Goal: Task Accomplishment & Management: Complete application form

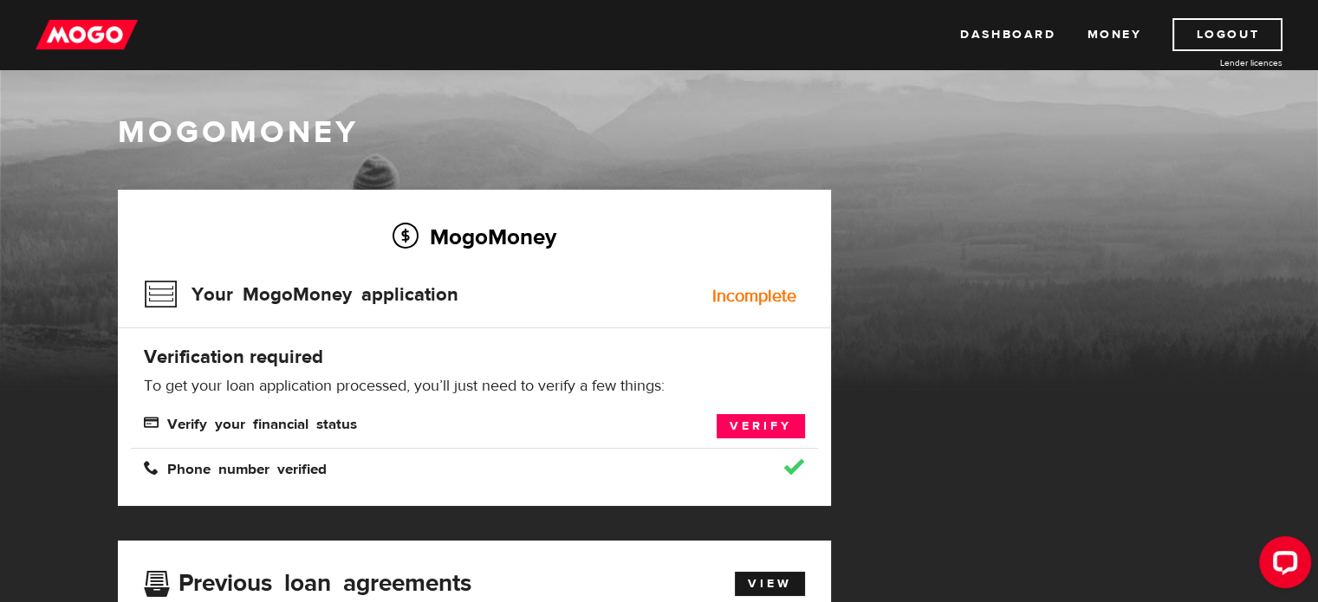
scroll to position [87, 0]
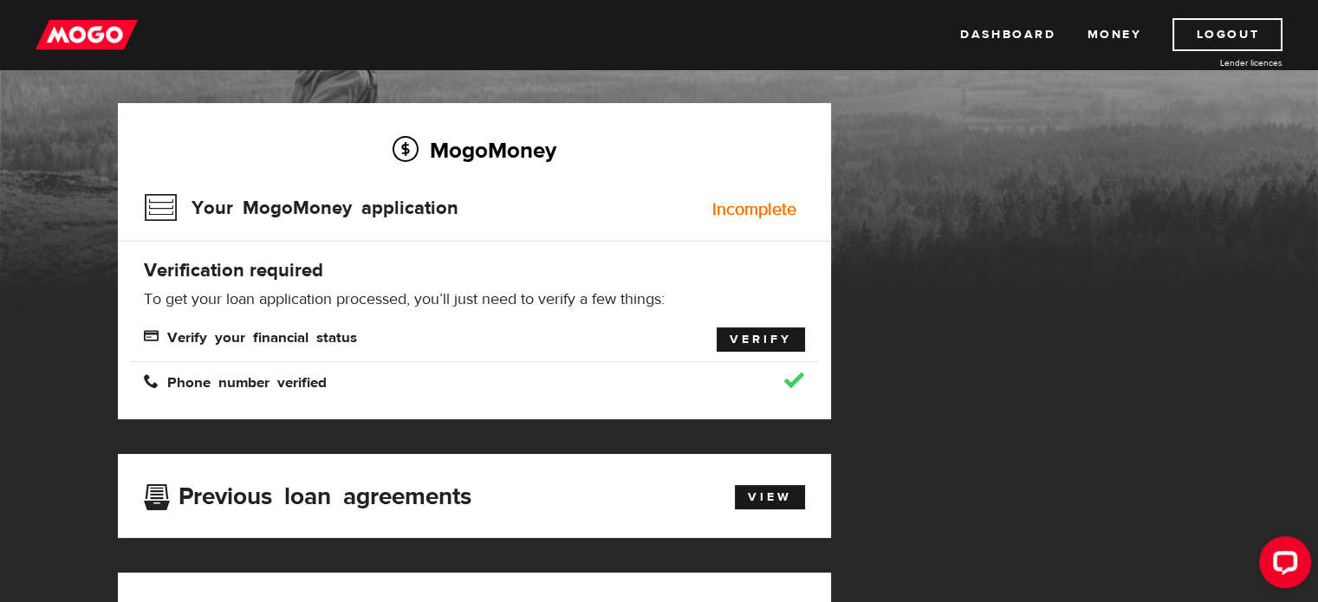
click at [749, 344] on link "Verify" at bounding box center [761, 340] width 88 height 24
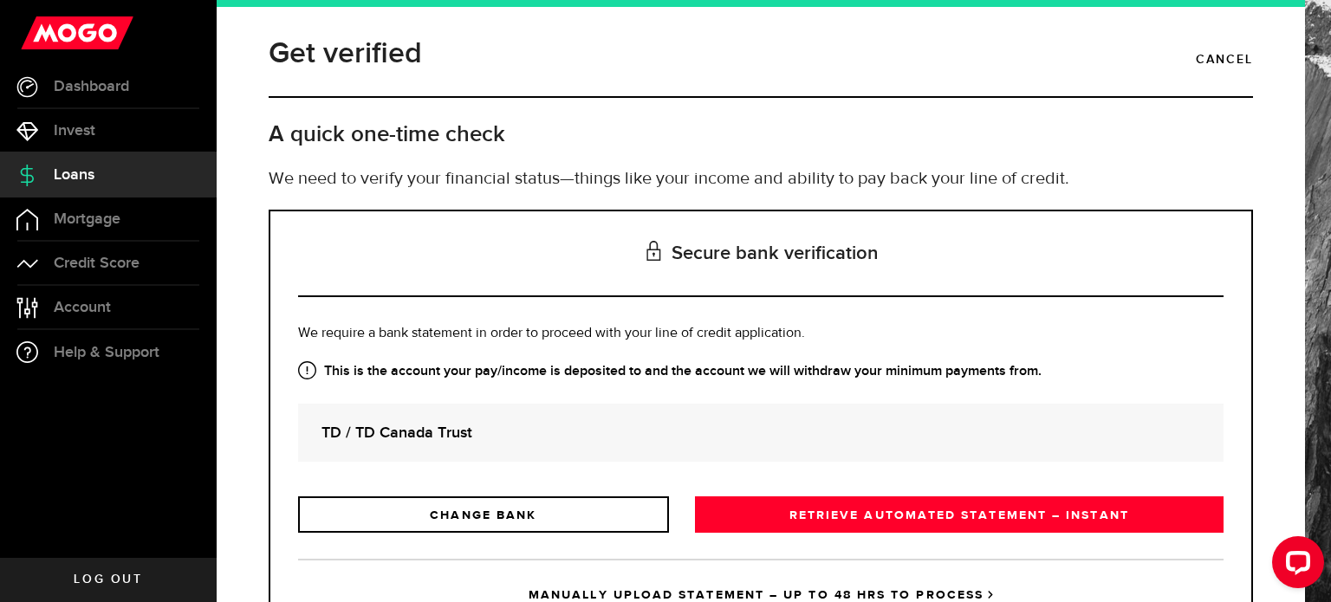
scroll to position [79, 0]
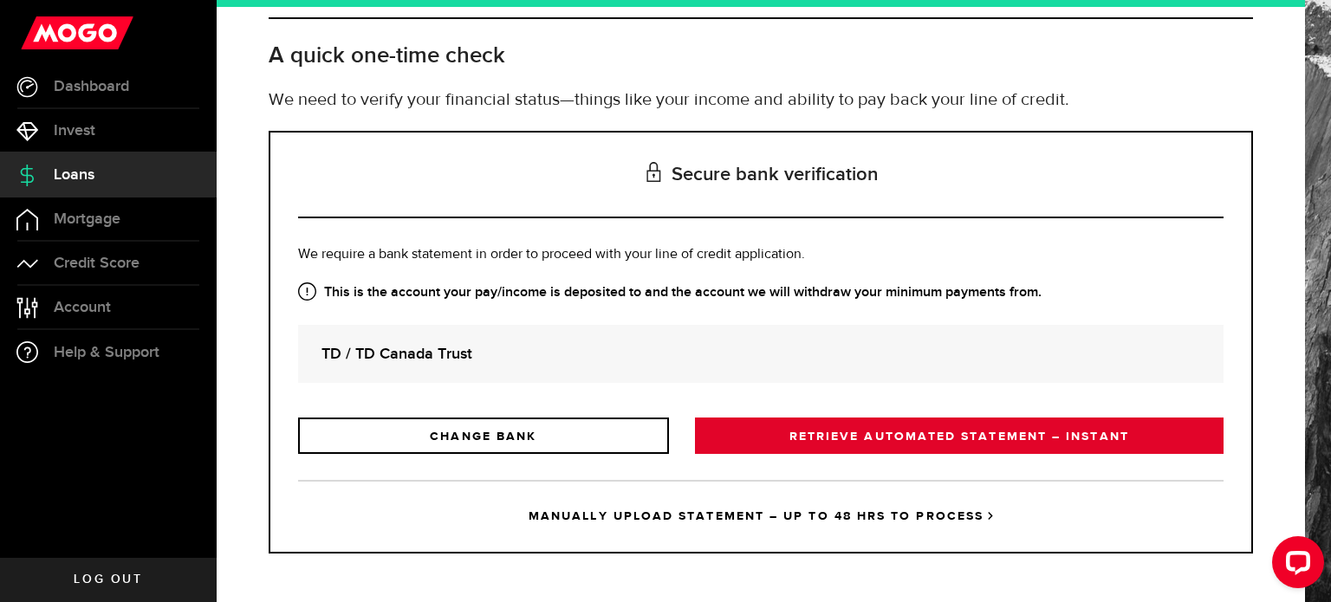
click at [785, 439] on link "RETRIEVE AUTOMATED STATEMENT – INSTANT" at bounding box center [959, 436] width 529 height 36
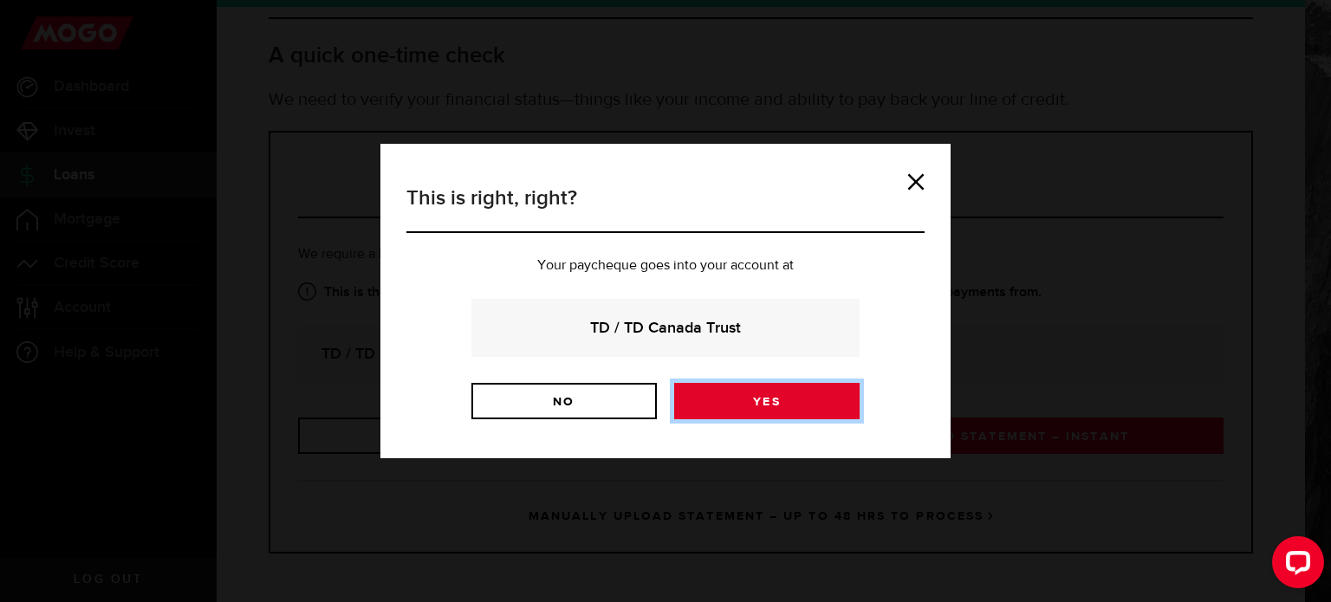
click at [714, 398] on link "Yes" at bounding box center [766, 401] width 185 height 36
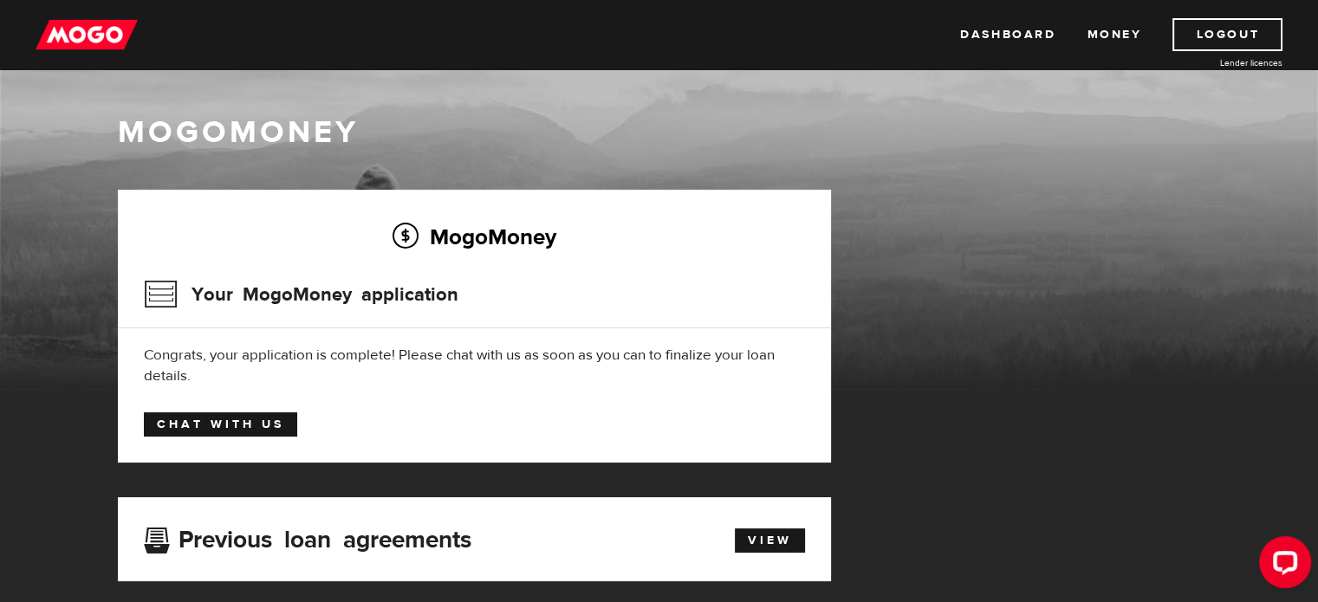
click at [260, 431] on link "Chat with us" at bounding box center [220, 425] width 153 height 24
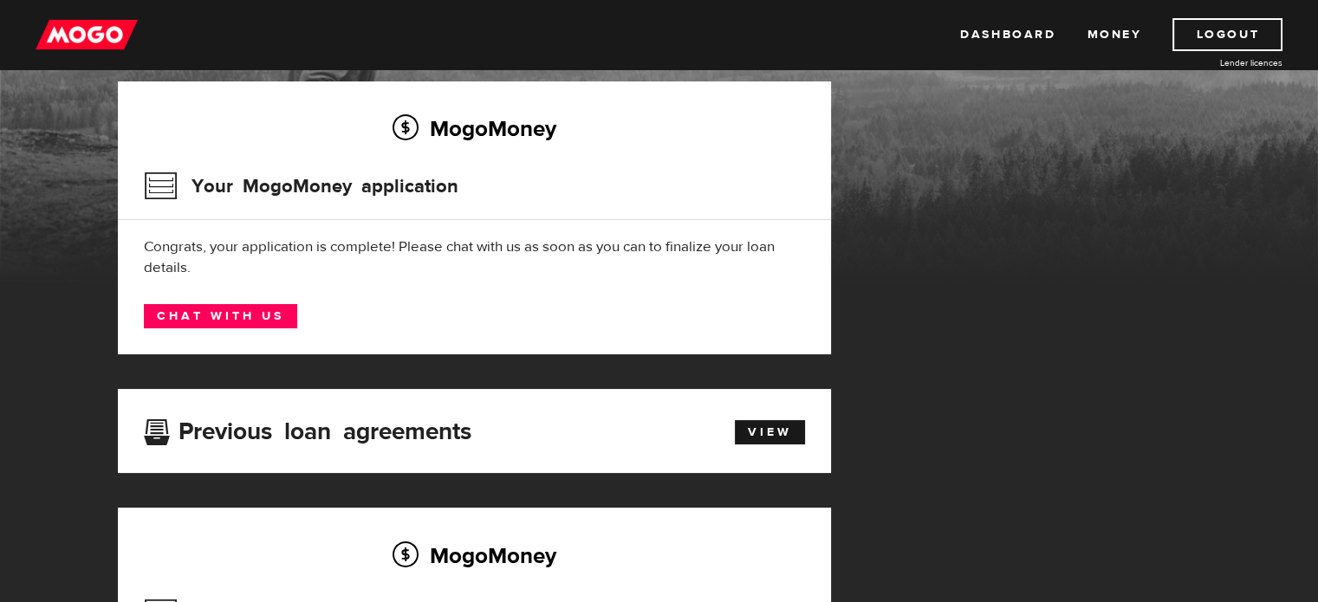
scroll to position [87, 0]
